Goal: Browse casually: Explore the website without a specific task or goal

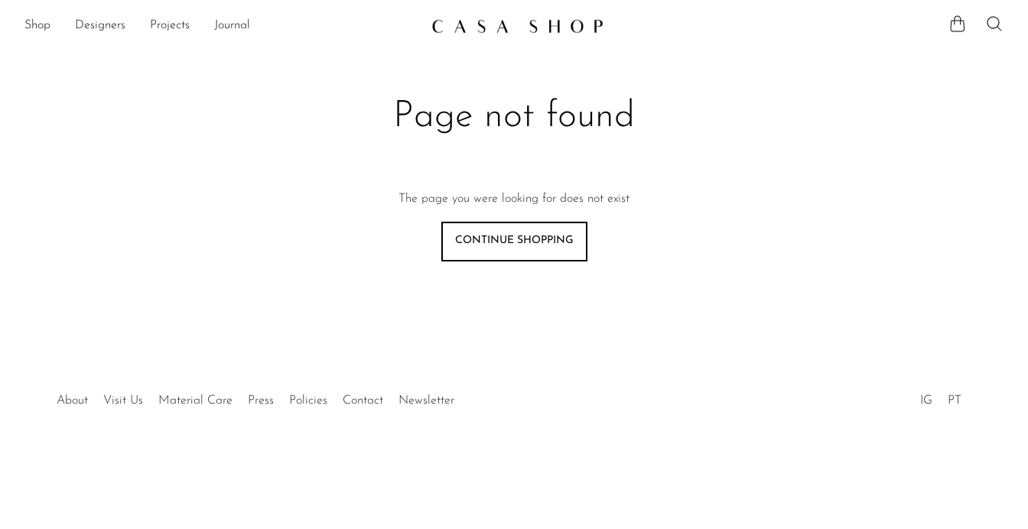
click at [520, 14] on link at bounding box center [514, 26] width 165 height 28
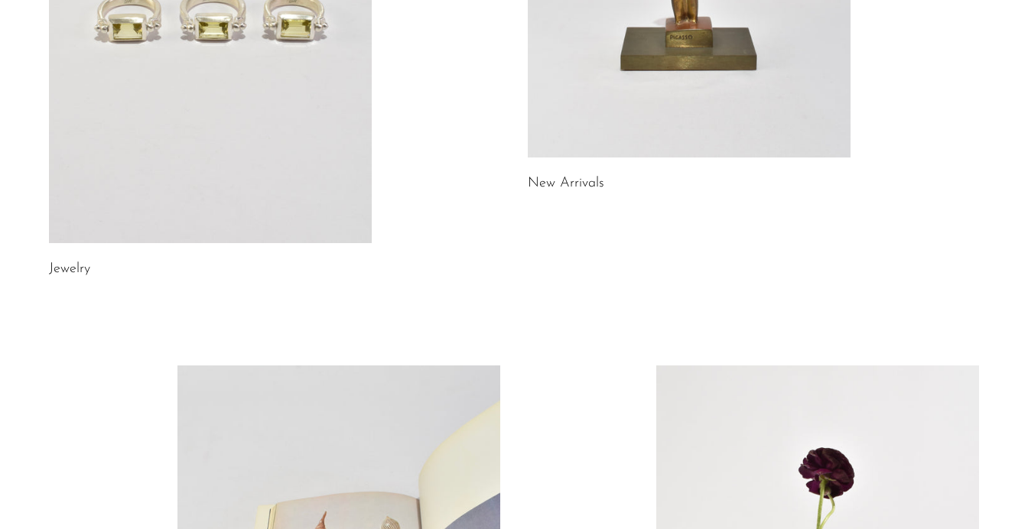
scroll to position [401, 0]
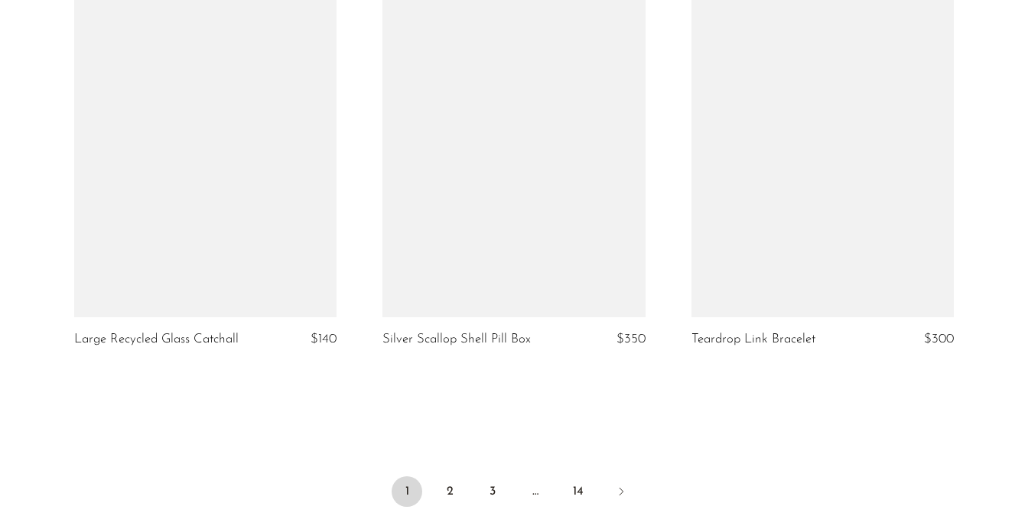
scroll to position [5174, 0]
